Goal: Task Accomplishment & Management: Manage account settings

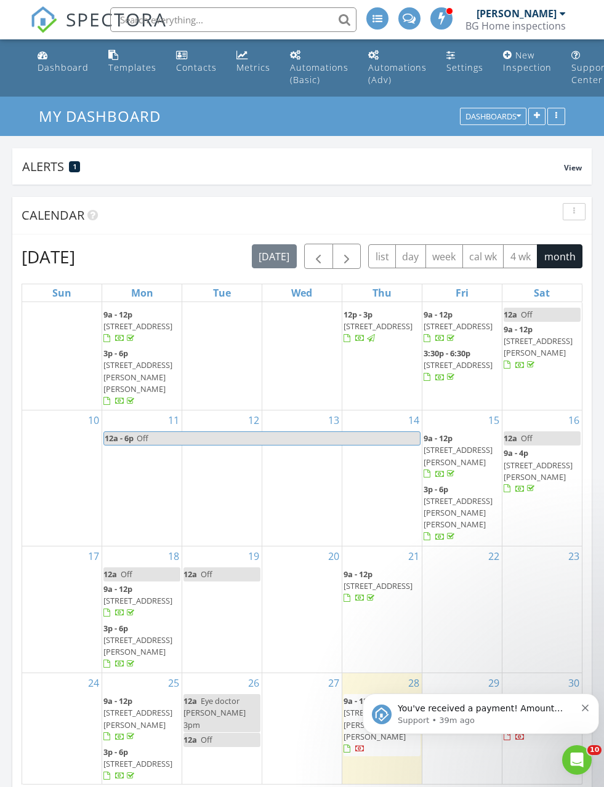
scroll to position [88, 0]
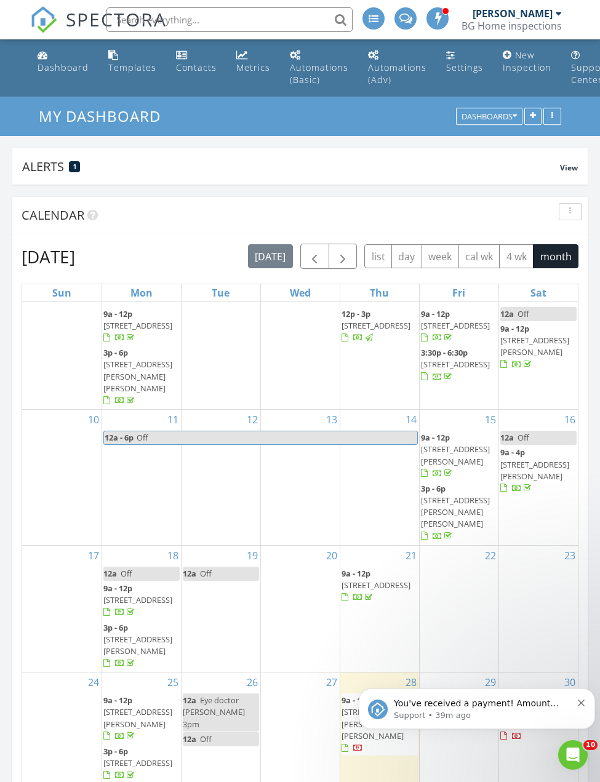
scroll to position [88, 0]
click at [315, 260] on span "button" at bounding box center [314, 257] width 15 height 15
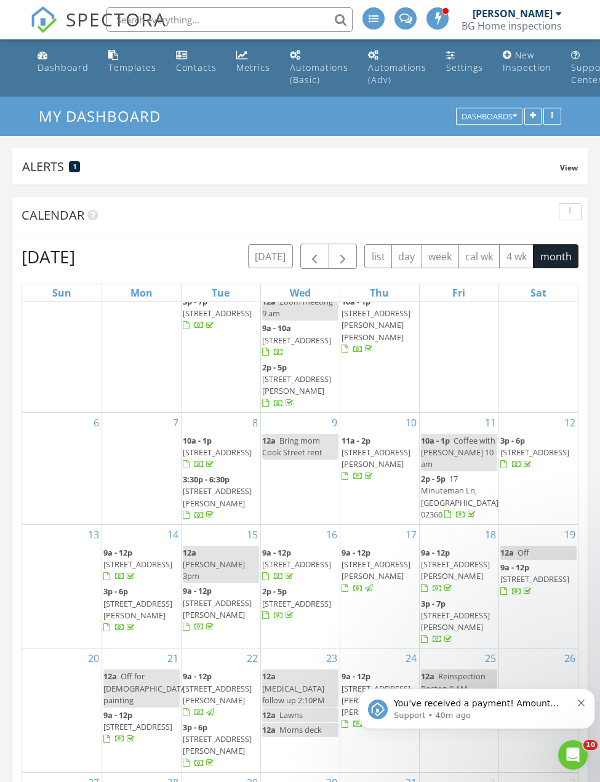
scroll to position [28, 0]
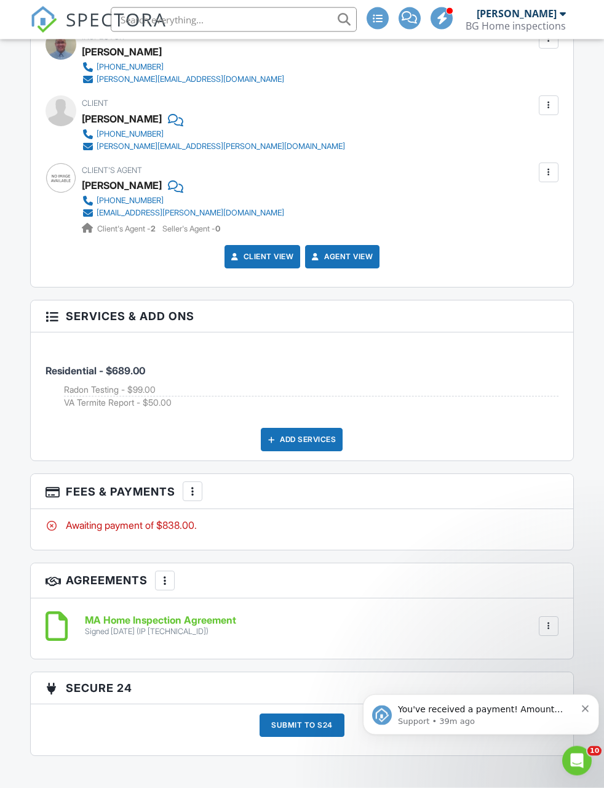
scroll to position [1630, 0]
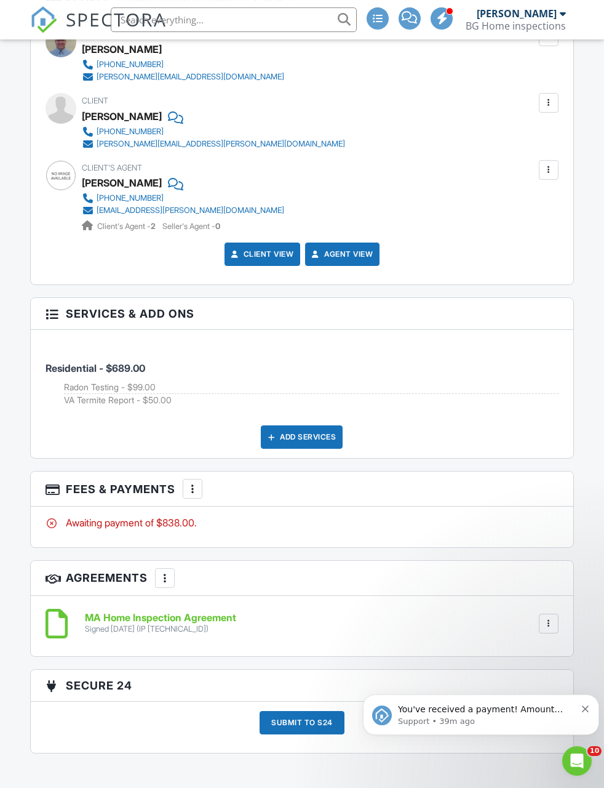
click at [195, 483] on div at bounding box center [193, 489] width 12 height 12
click at [258, 522] on li "Edit Fees & Payments" at bounding box center [255, 526] width 129 height 31
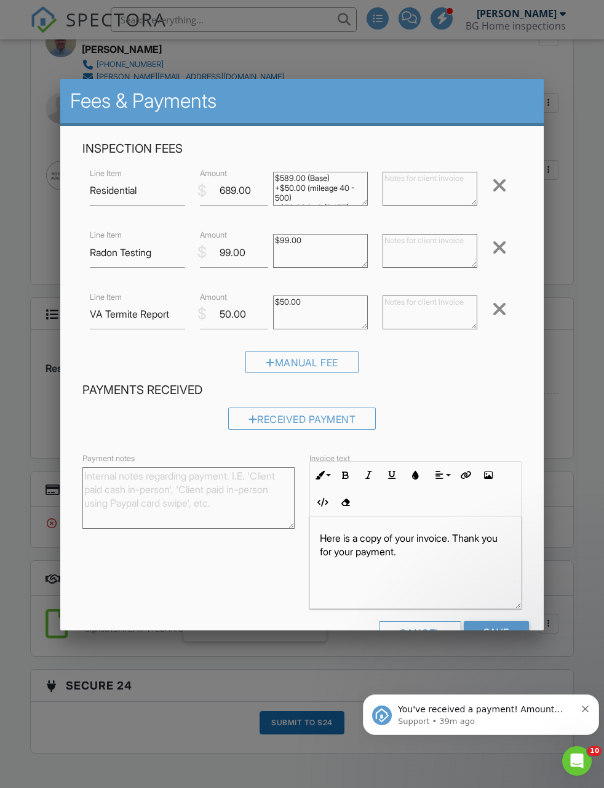
click at [502, 318] on div at bounding box center [499, 309] width 15 height 20
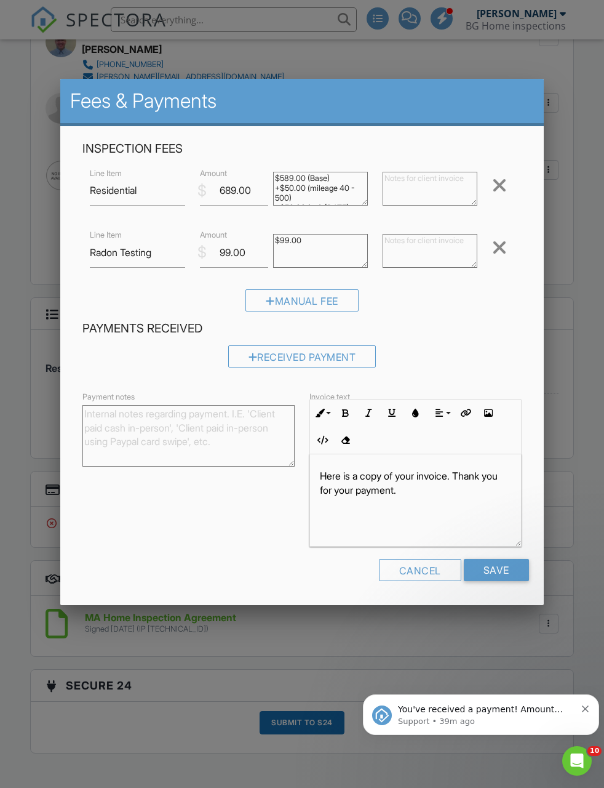
click at [513, 572] on input "Save" at bounding box center [496, 570] width 65 height 22
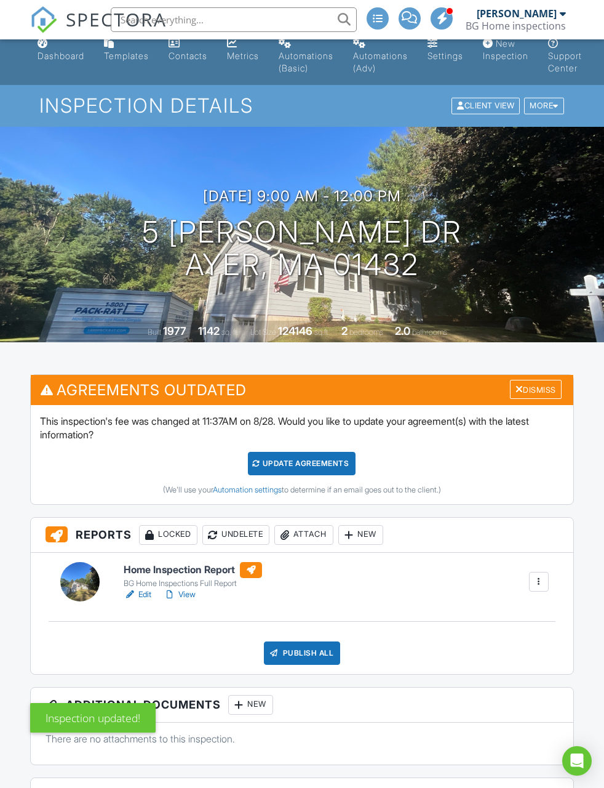
scroll to position [12, 0]
click at [331, 464] on div "Update Agreements" at bounding box center [302, 463] width 108 height 23
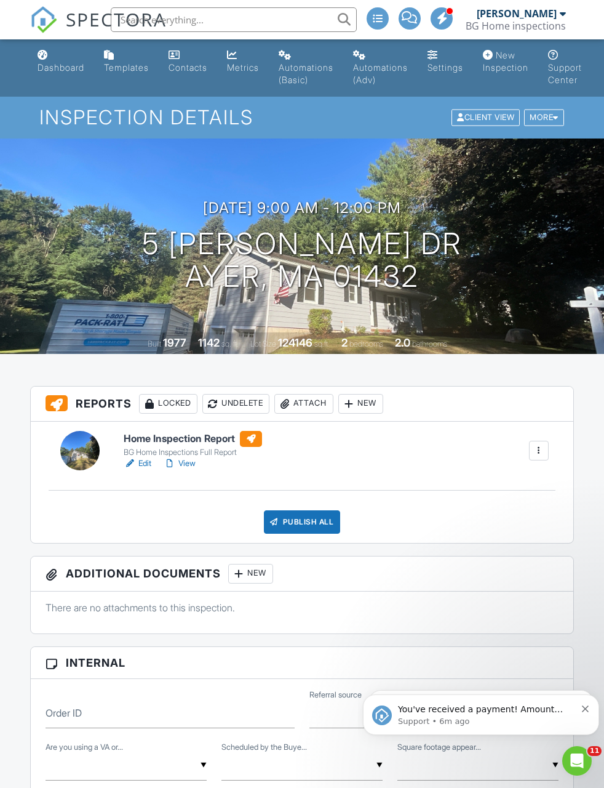
click at [458, 70] on div "Settings" at bounding box center [446, 67] width 36 height 10
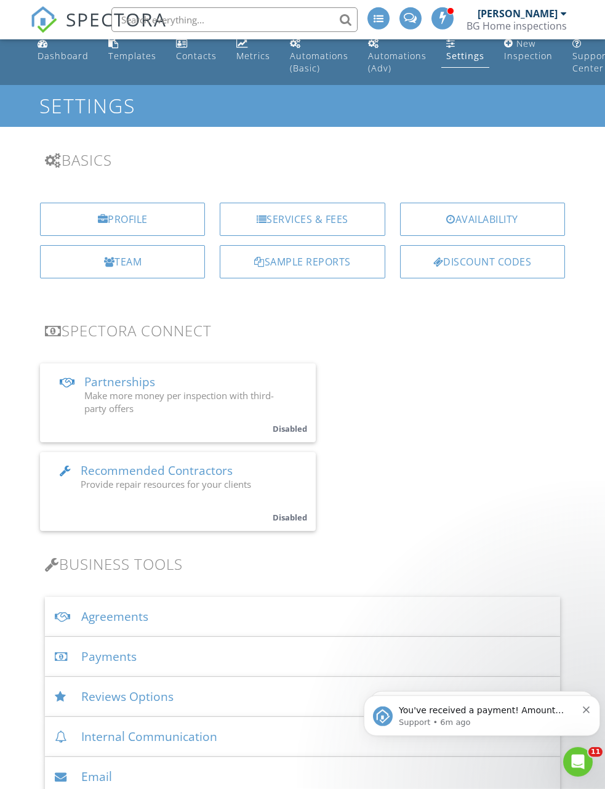
click at [336, 213] on div "Services & Fees" at bounding box center [302, 219] width 165 height 33
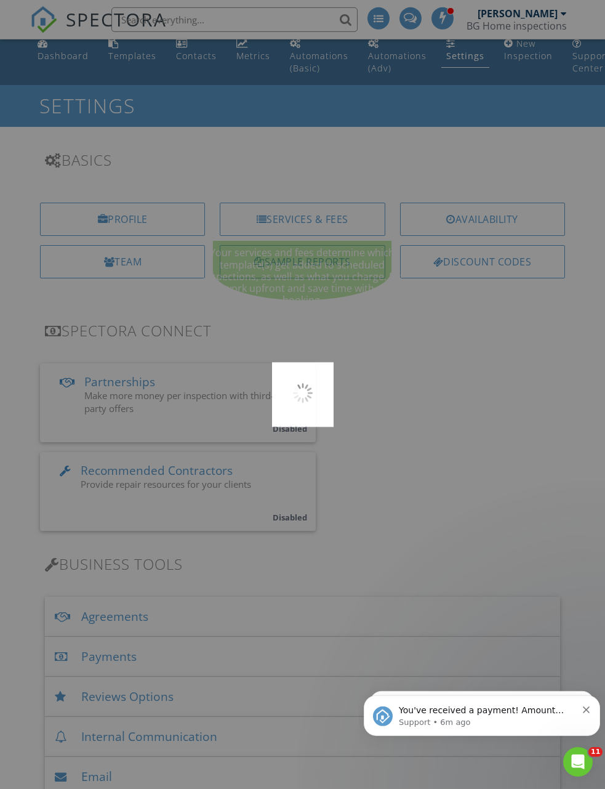
click at [339, 211] on div at bounding box center [302, 394] width 605 height 789
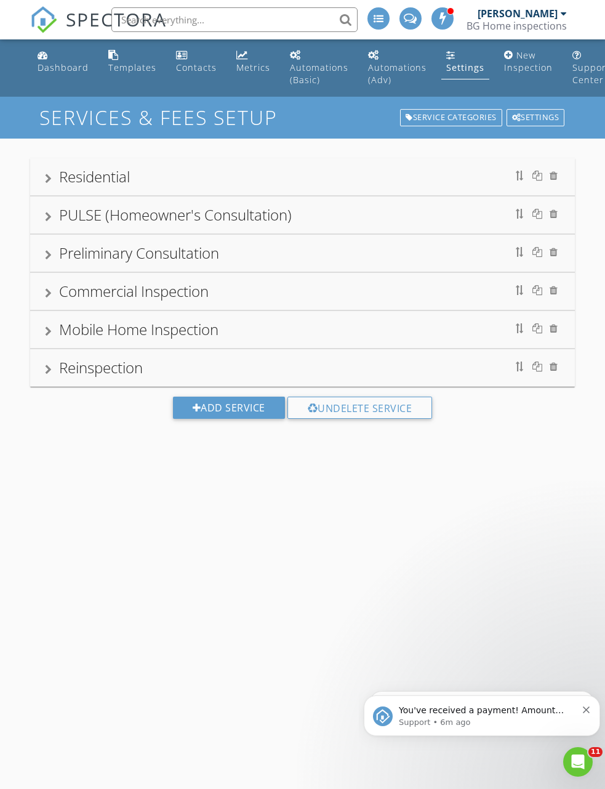
click at [188, 186] on div "Residential" at bounding box center [302, 177] width 515 height 22
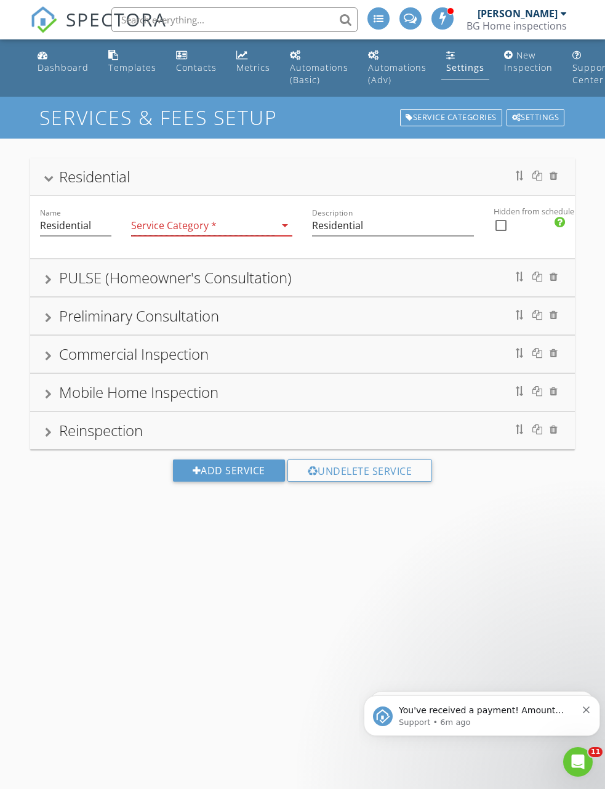
click at [70, 168] on div "Residential" at bounding box center [94, 176] width 71 height 20
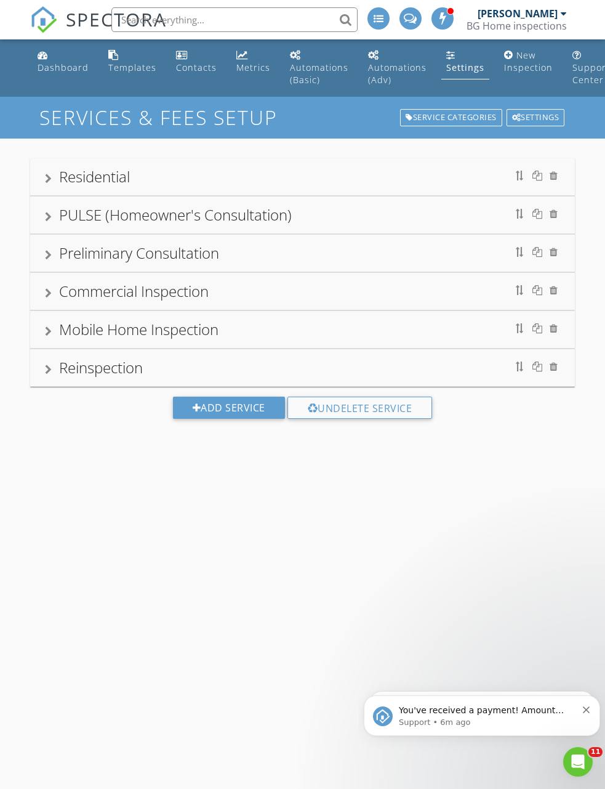
click at [98, 175] on div "Residential" at bounding box center [94, 176] width 71 height 20
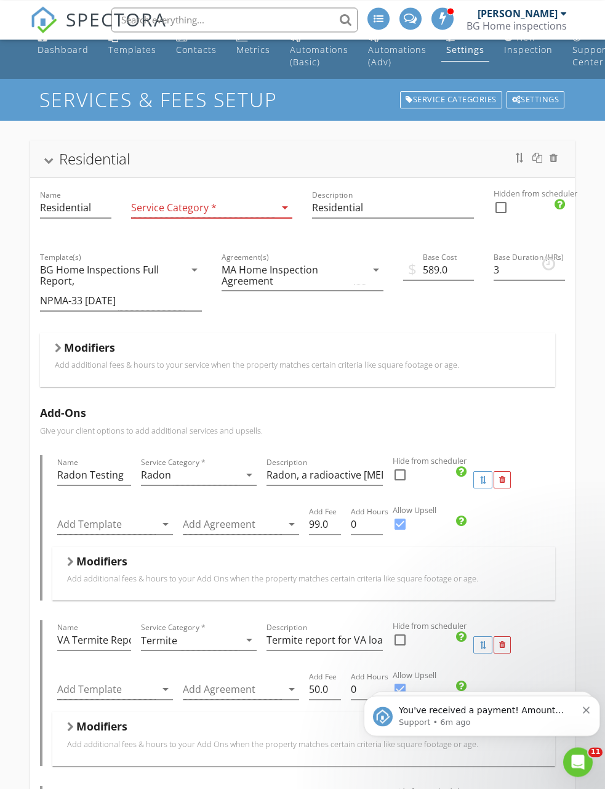
click at [66, 351] on h5 "Modifiers" at bounding box center [89, 347] width 51 height 12
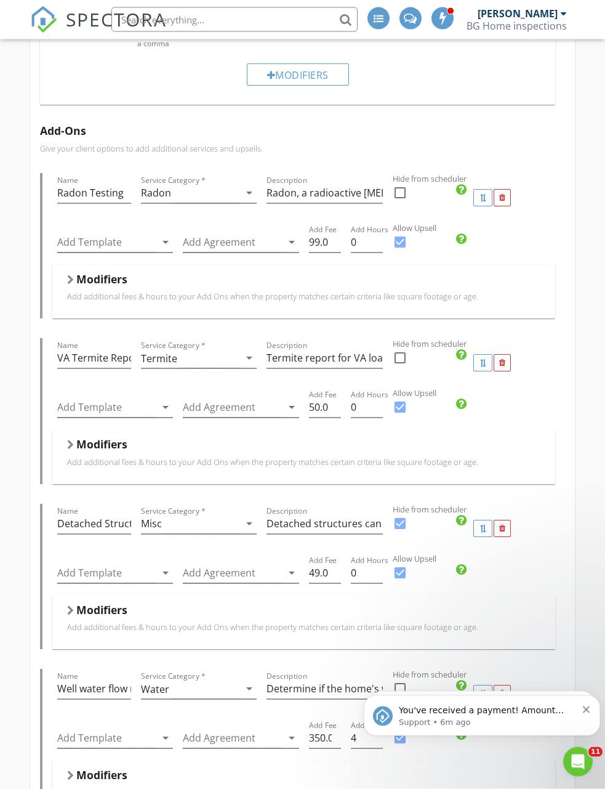
scroll to position [1465, 0]
click at [338, 192] on input "Radon, a radioactive cancer-causing element, is very common and can be tested f…" at bounding box center [325, 192] width 116 height 20
click at [351, 191] on input "Radon, a radioactive cancer-causing element, is very common and can be tested f…" at bounding box center [325, 192] width 116 height 20
click at [344, 196] on input "Radon, a radioactive cancer-causing element, is very common and can be tested f…" at bounding box center [325, 192] width 116 height 20
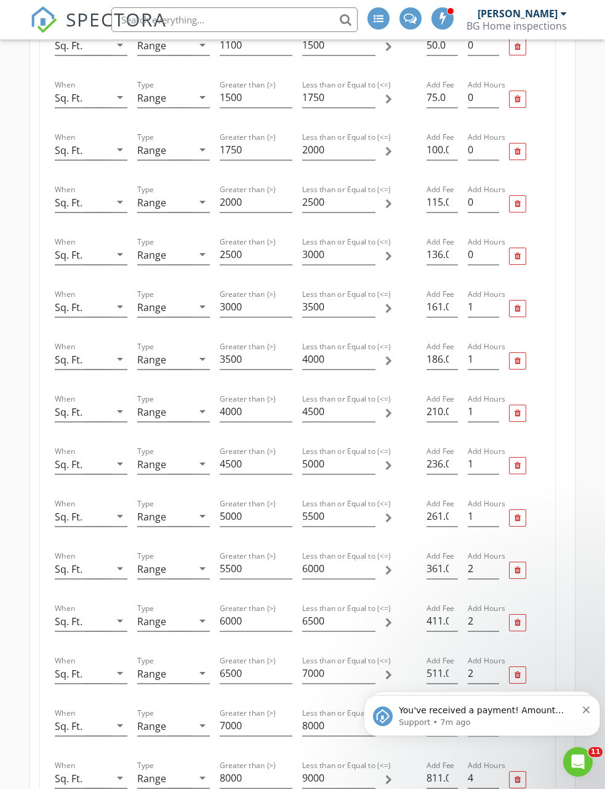
scroll to position [436, 0]
